Goal: Find specific page/section: Find specific page/section

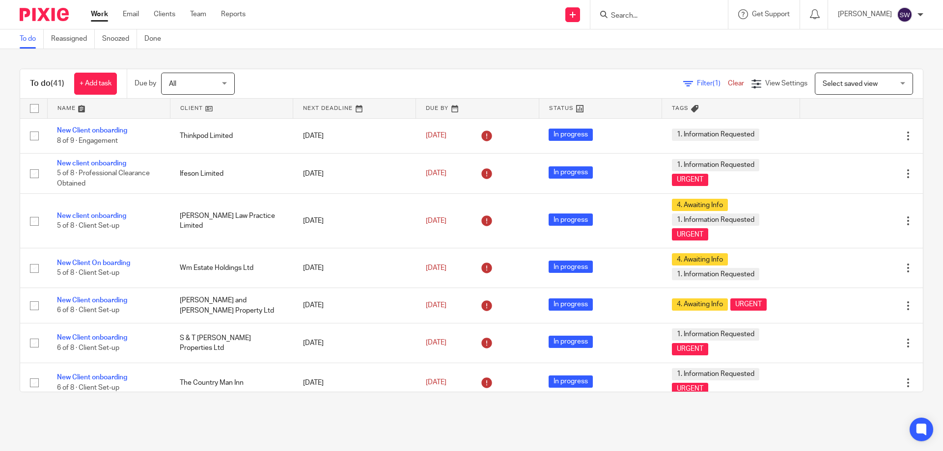
click at [660, 17] on input "Search" at bounding box center [654, 16] width 88 height 9
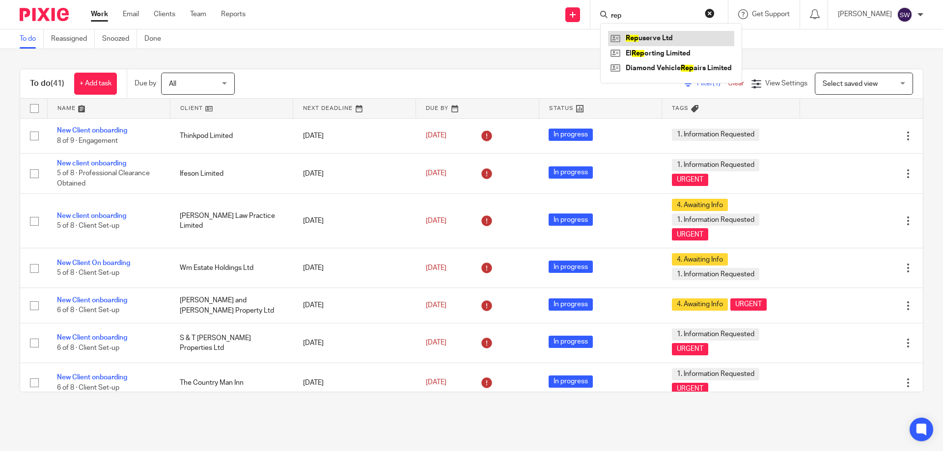
type input "rep"
click at [673, 33] on link at bounding box center [671, 38] width 126 height 15
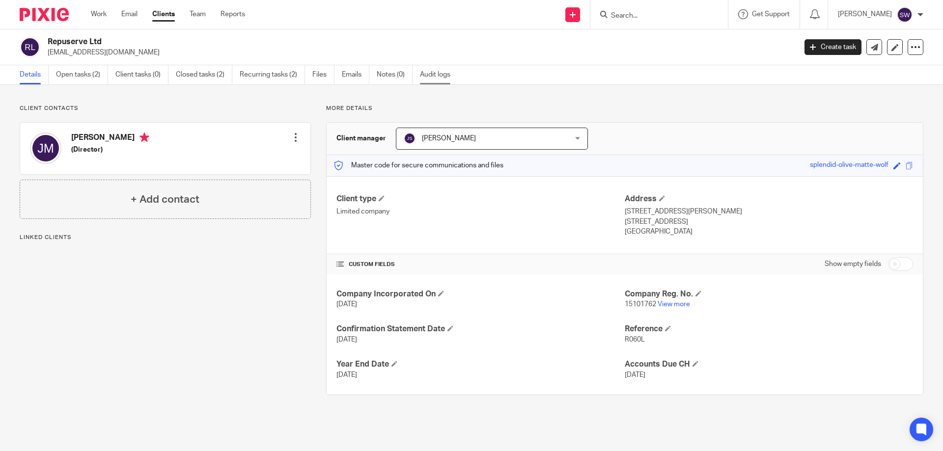
click at [446, 80] on link "Audit logs" at bounding box center [439, 74] width 38 height 19
click at [437, 72] on link "Audit logs" at bounding box center [439, 74] width 38 height 19
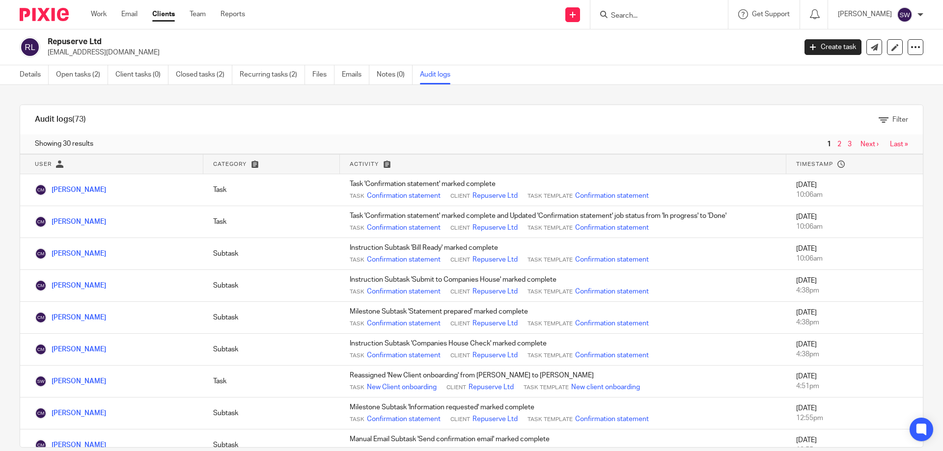
click at [890, 143] on link "Last »" at bounding box center [899, 144] width 18 height 7
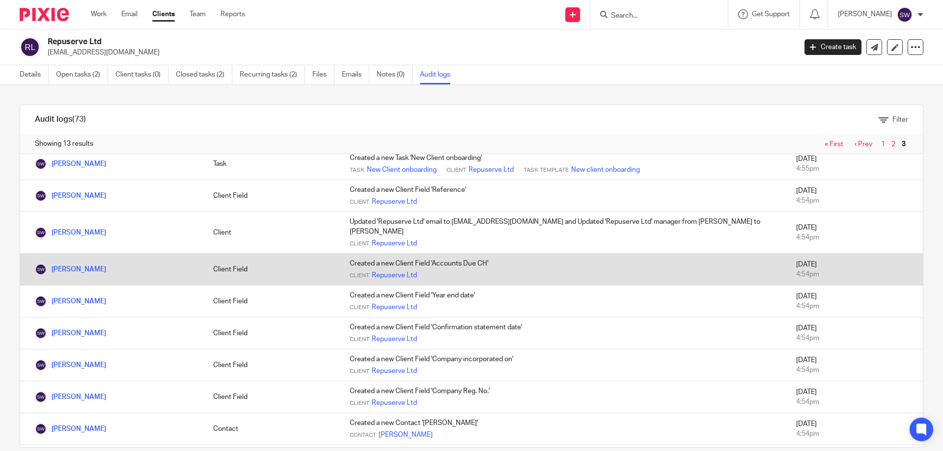
scroll to position [98, 0]
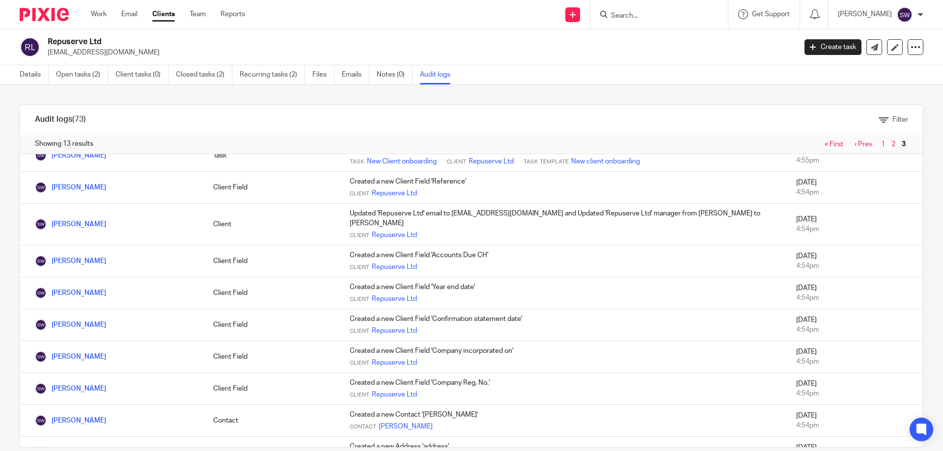
click at [891, 144] on link "2" at bounding box center [893, 144] width 4 height 7
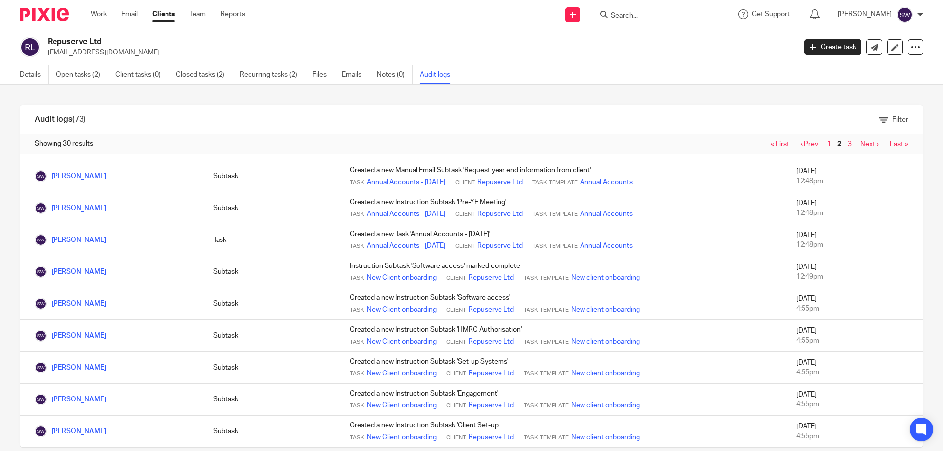
scroll to position [635, 0]
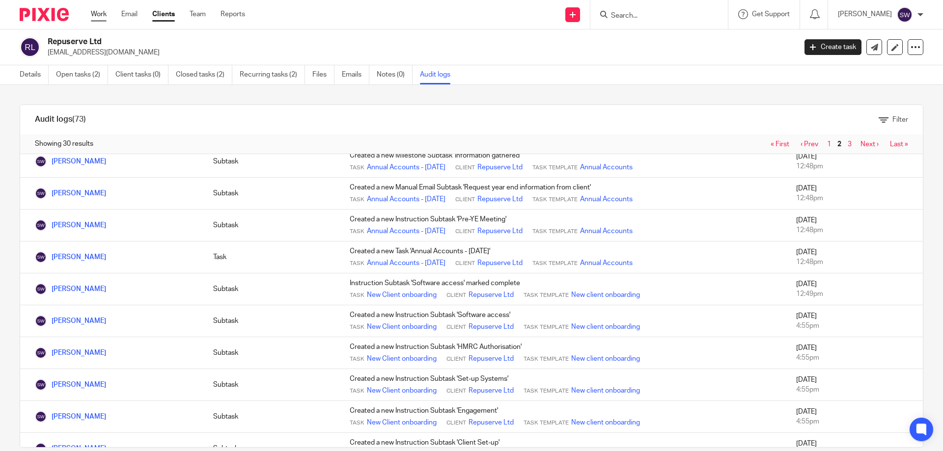
click at [92, 16] on link "Work" at bounding box center [99, 14] width 16 height 10
